Goal: Information Seeking & Learning: Learn about a topic

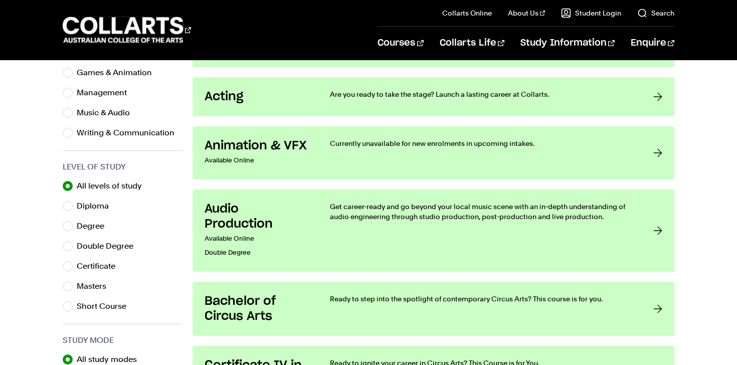
scroll to position [415, 0]
click at [69, 207] on input "Diploma" at bounding box center [68, 205] width 10 height 10
radio input "true"
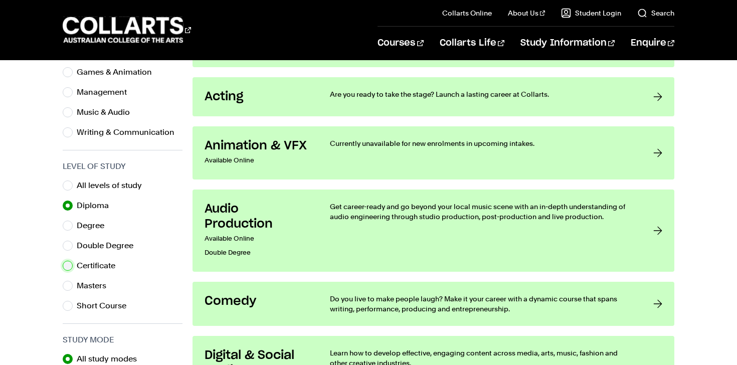
click at [67, 266] on input "Certificate" at bounding box center [68, 266] width 10 height 10
radio input "true"
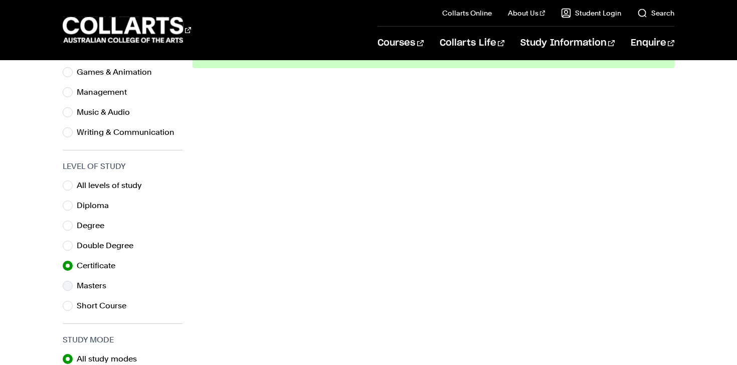
click at [66, 290] on div "Masters" at bounding box center [123, 286] width 120 height 14
click at [65, 276] on div "All levels of study Diploma Degree Double Degree Certificate Masters Short Cour…" at bounding box center [123, 245] width 120 height 134
click at [65, 280] on div "Masters" at bounding box center [123, 286] width 120 height 14
click at [68, 290] on input "Masters" at bounding box center [68, 286] width 10 height 10
radio input "true"
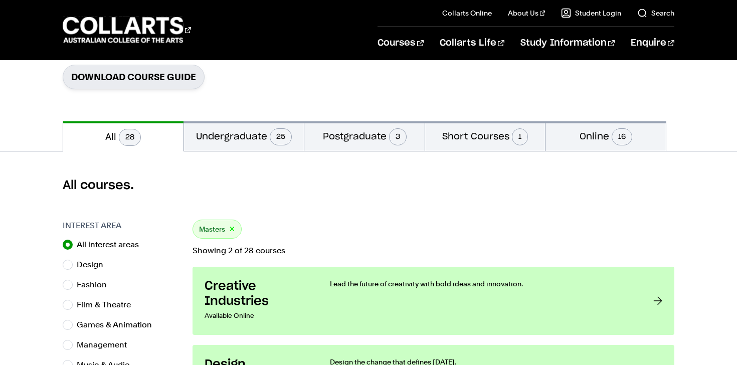
scroll to position [177, 0]
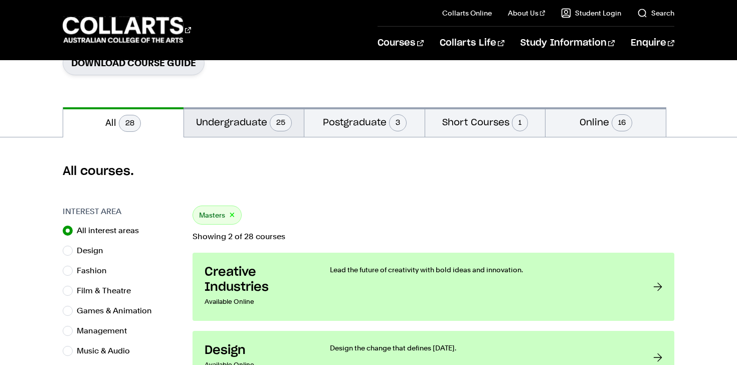
click at [221, 125] on button "Undergraduate 25" at bounding box center [244, 122] width 120 height 30
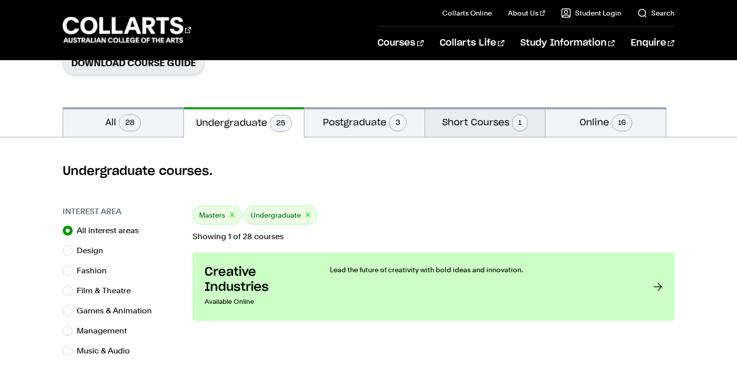
click at [454, 112] on button "Short Courses 1" at bounding box center [485, 122] width 120 height 30
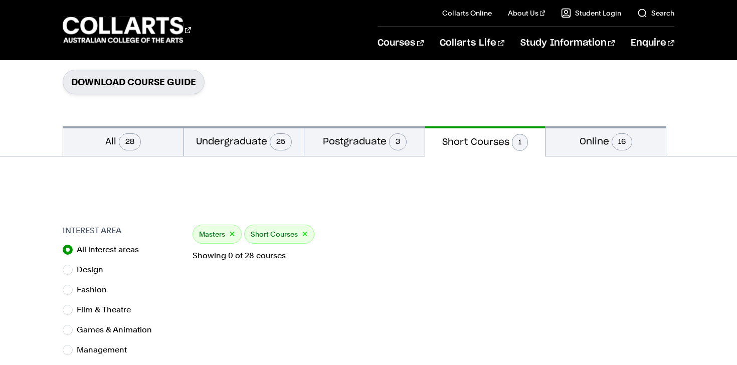
scroll to position [158, 0]
click at [332, 144] on button "Postgraduate 3" at bounding box center [364, 141] width 120 height 30
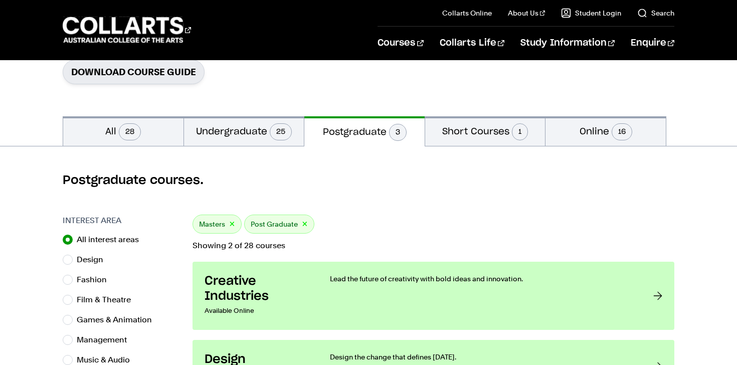
scroll to position [155, 0]
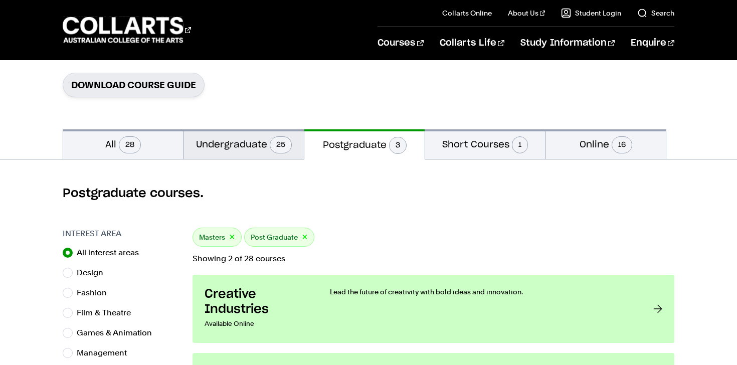
click at [217, 138] on button "Undergraduate 25" at bounding box center [244, 144] width 120 height 30
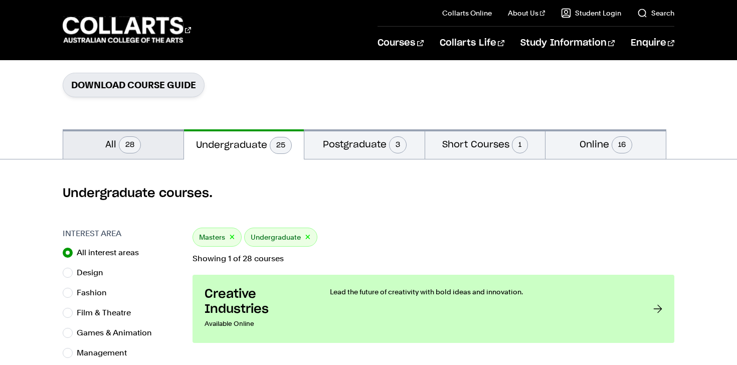
click at [122, 149] on span "28" at bounding box center [130, 144] width 22 height 17
